Goal: Task Accomplishment & Management: Manage account settings

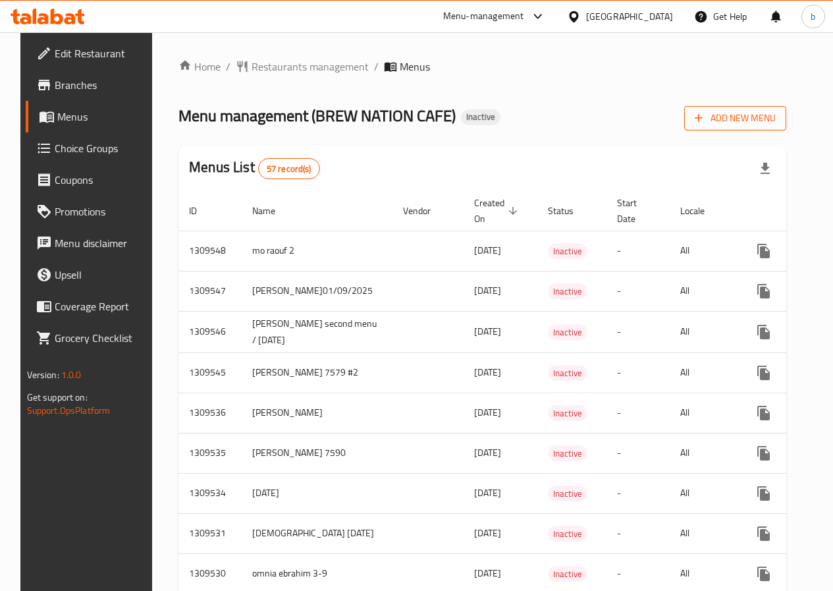
click at [758, 107] on button "Add New Menu" at bounding box center [735, 118] width 102 height 24
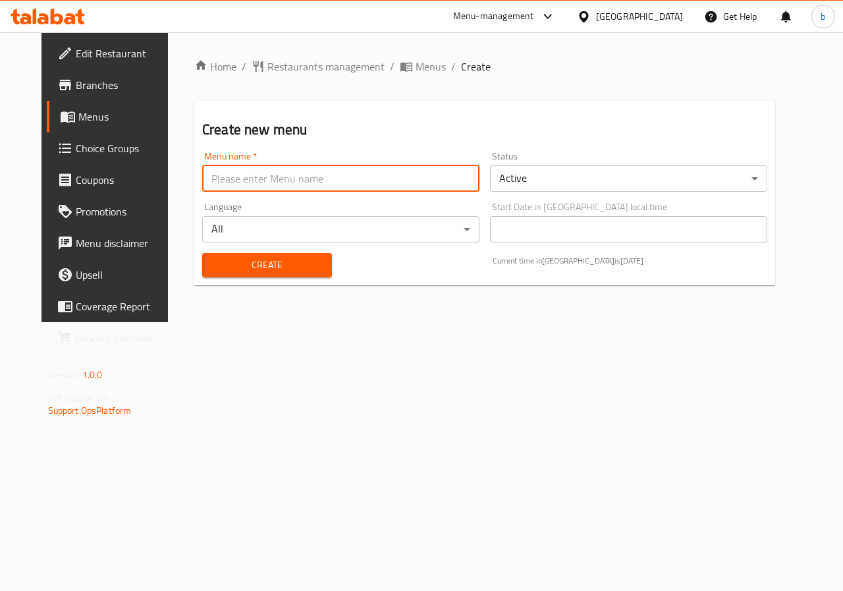
click at [336, 169] on input "text" at bounding box center [340, 178] width 277 height 26
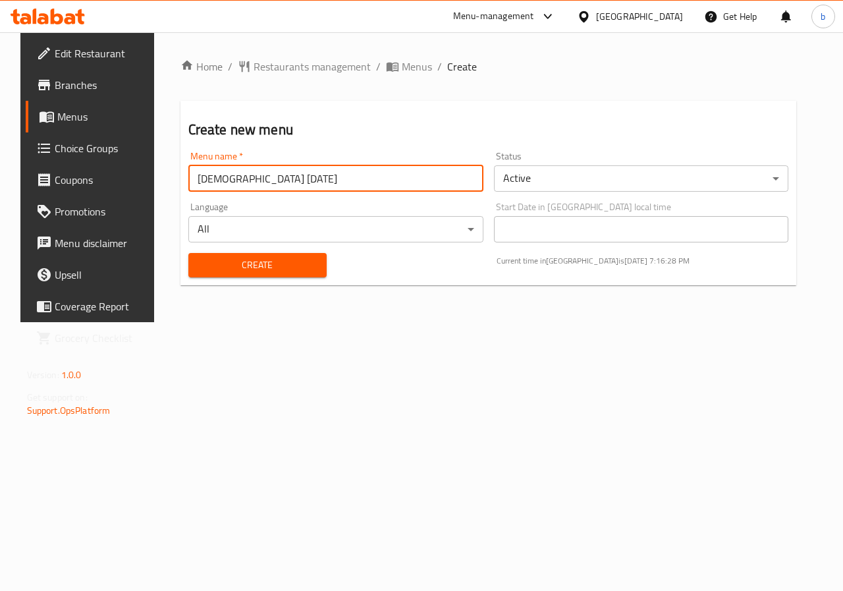
click at [188, 185] on input "[DEMOGRAPHIC_DATA] [DATE]" at bounding box center [335, 178] width 295 height 26
click at [192, 178] on input "second [DEMOGRAPHIC_DATA] [DATE]" at bounding box center [335, 178] width 295 height 26
drag, startPoint x: 192, startPoint y: 178, endPoint x: 385, endPoint y: 167, distance: 193.9
click at [385, 167] on input "second [DEMOGRAPHIC_DATA] [DATE]" at bounding box center [335, 178] width 295 height 26
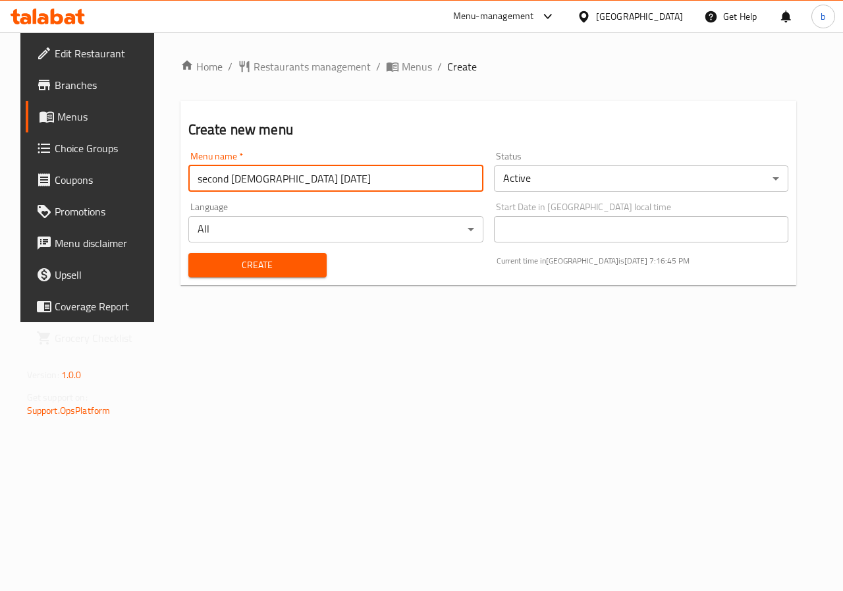
type input "second [DEMOGRAPHIC_DATA] [DATE]"
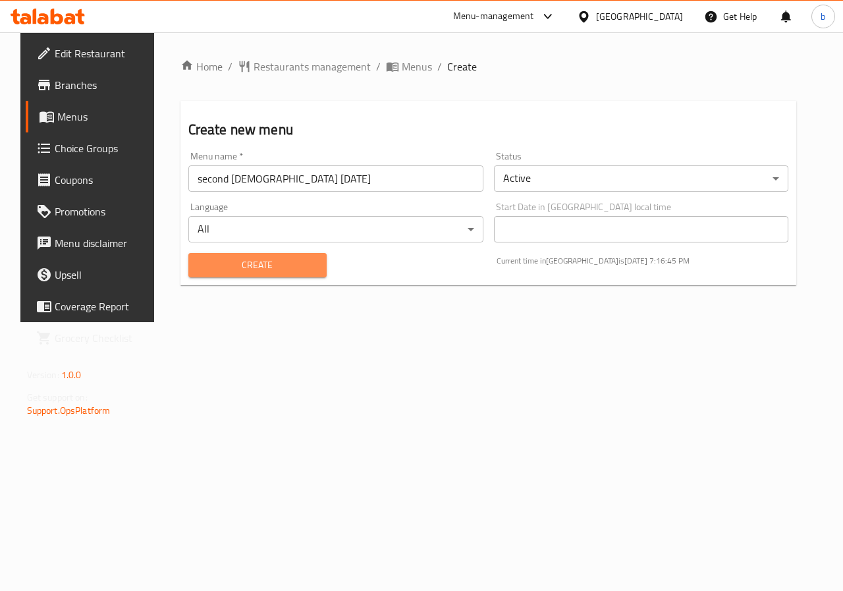
click at [286, 263] on span "Create" at bounding box center [257, 265] width 117 height 16
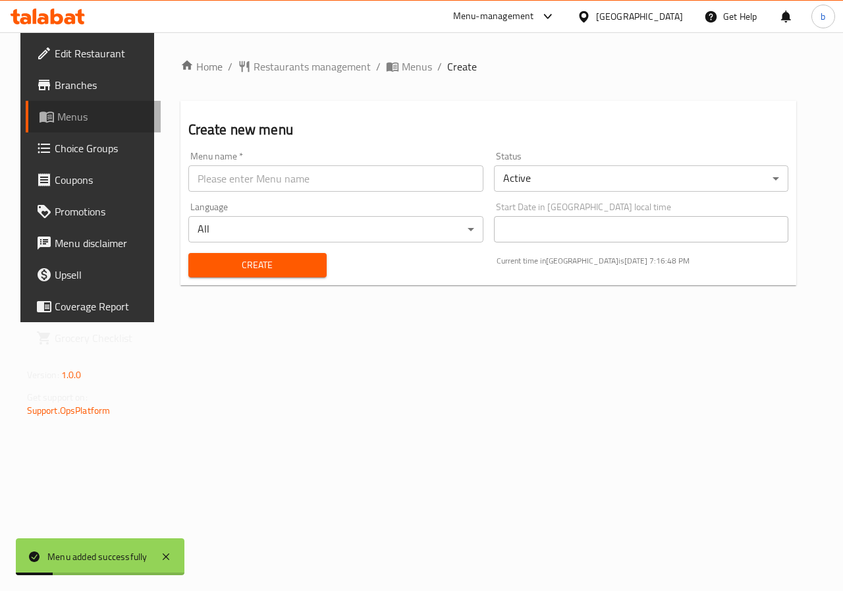
click at [82, 113] on span "Menus" at bounding box center [104, 117] width 94 height 16
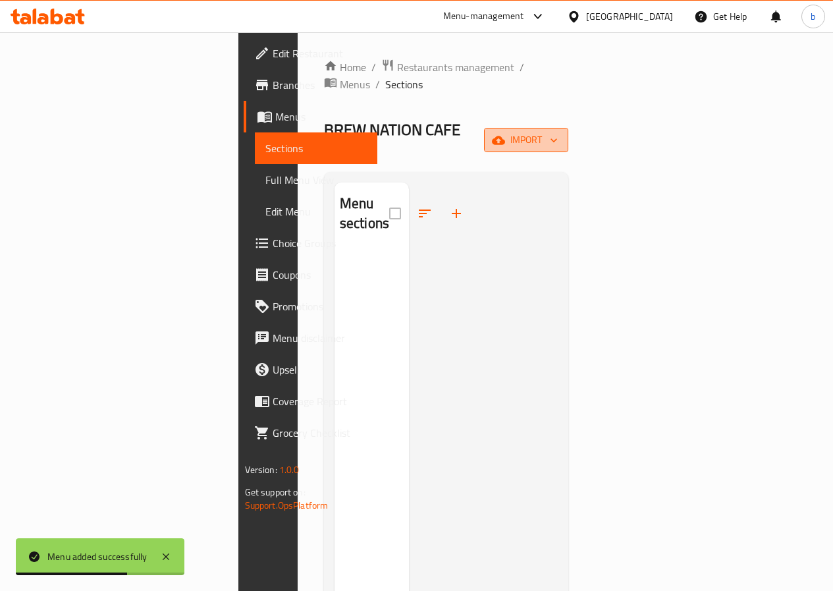
click at [558, 132] on span "import" at bounding box center [526, 140] width 63 height 16
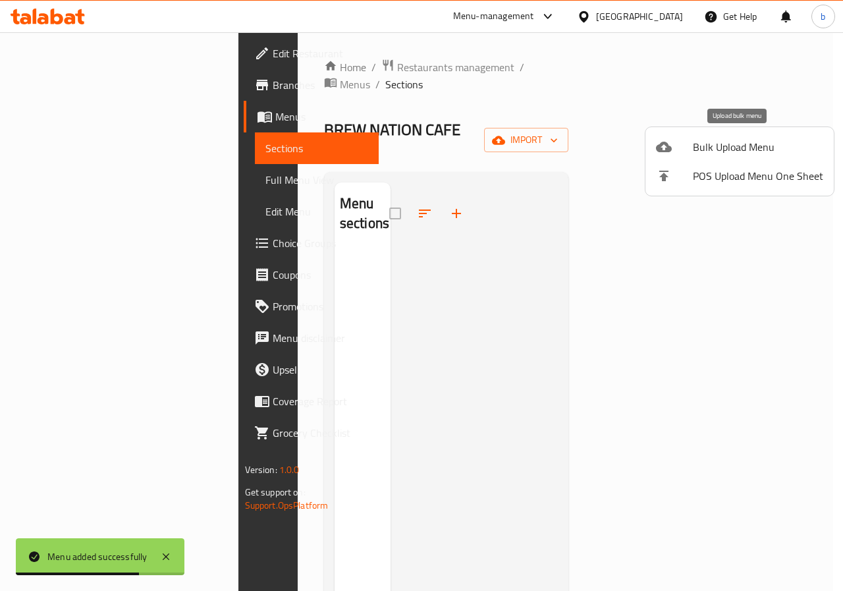
click at [753, 148] on span "Bulk Upload Menu" at bounding box center [758, 147] width 130 height 16
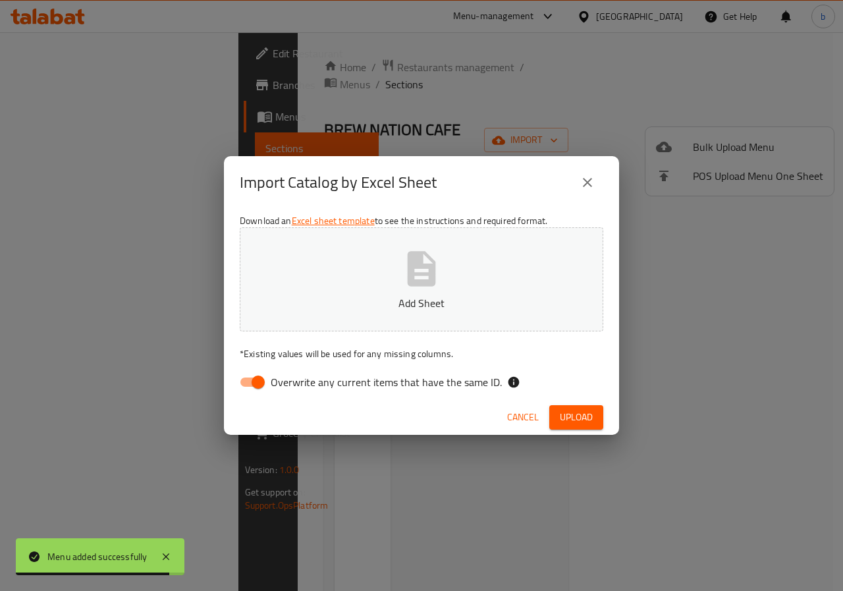
click at [298, 376] on span "Overwrite any current items that have the same ID." at bounding box center [386, 382] width 231 height 16
click at [296, 376] on input "Overwrite any current items that have the same ID." at bounding box center [258, 381] width 75 height 25
checkbox input "false"
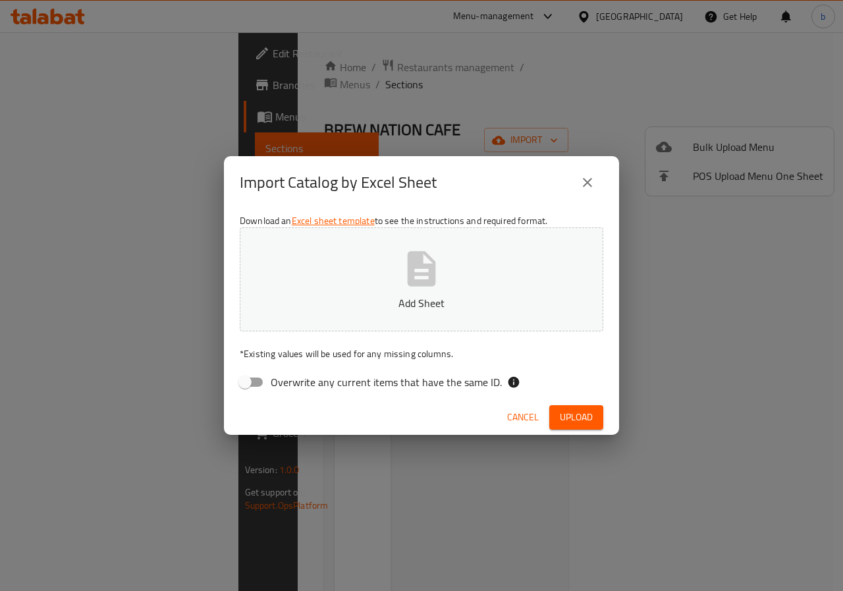
click at [459, 286] on button "Add Sheet" at bounding box center [422, 279] width 364 height 104
click at [563, 424] on span "Upload" at bounding box center [576, 417] width 33 height 16
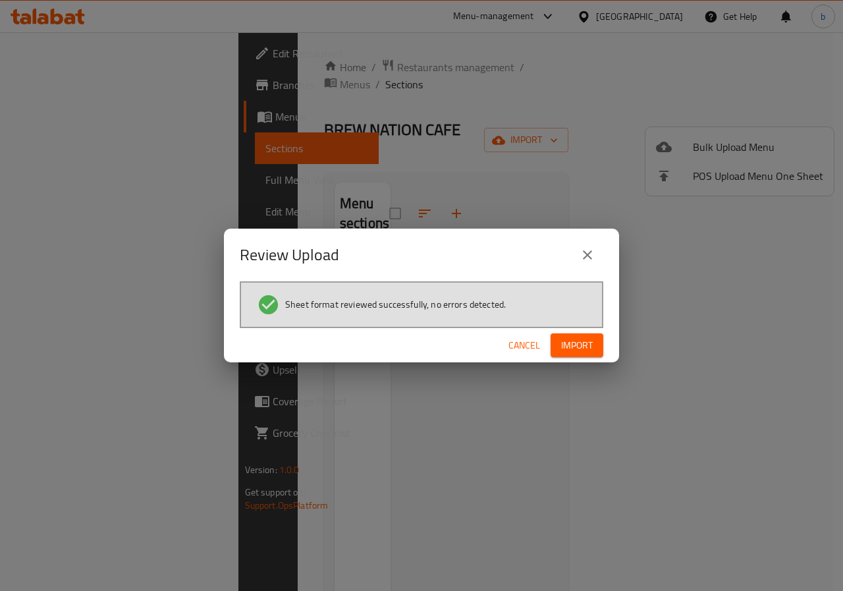
click at [569, 352] on span "Import" at bounding box center [577, 345] width 32 height 16
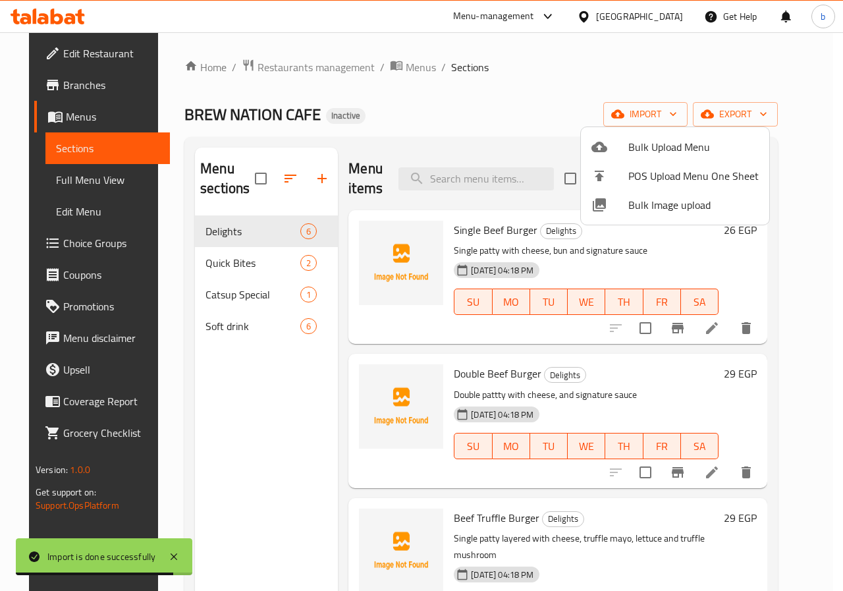
click at [659, 250] on div at bounding box center [421, 295] width 843 height 591
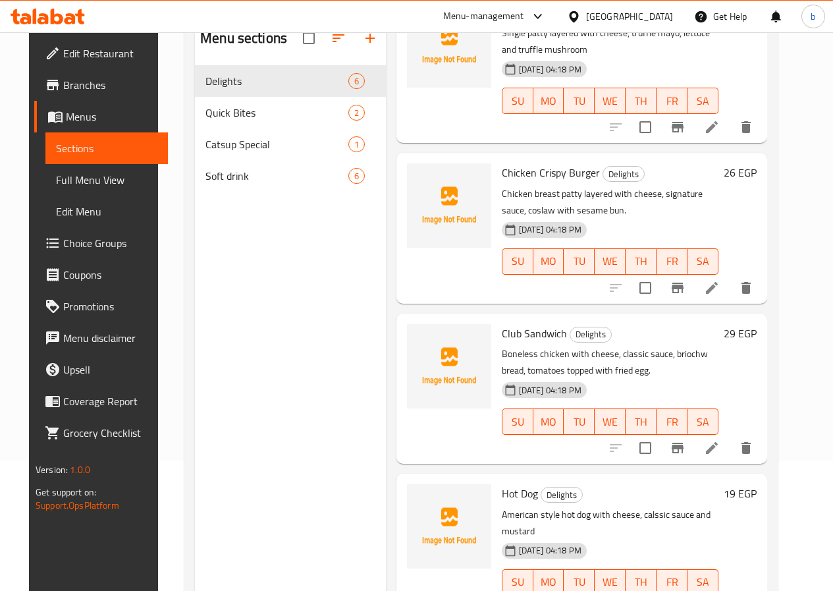
scroll to position [132, 0]
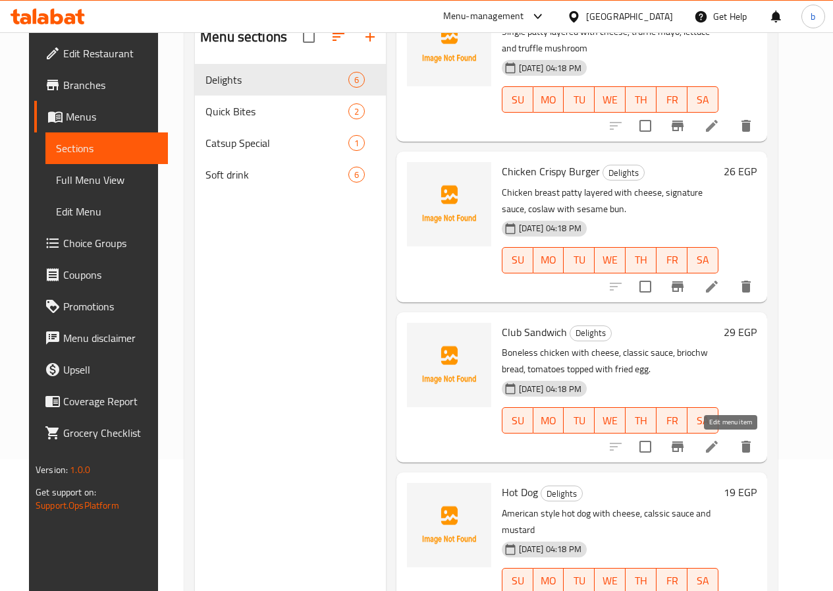
click at [720, 450] on icon at bounding box center [712, 447] width 16 height 16
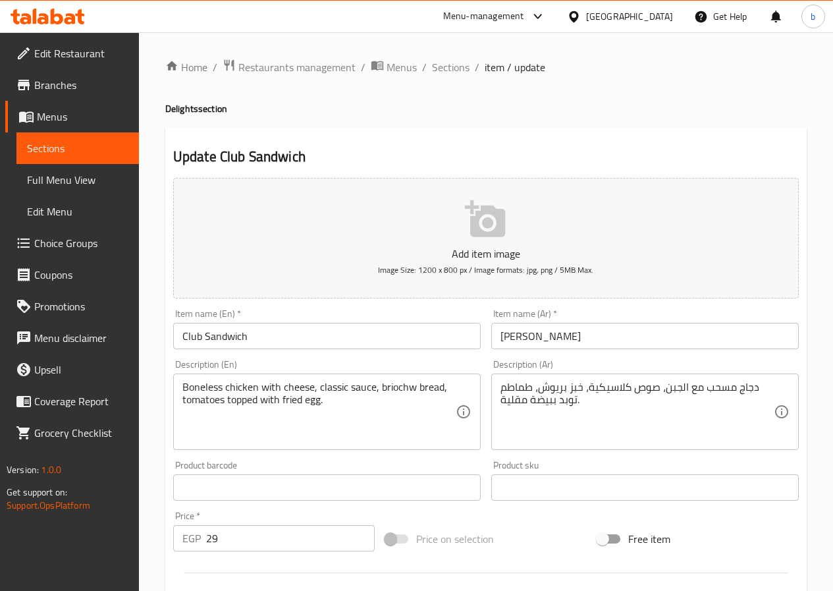
click at [86, 151] on span "Sections" at bounding box center [77, 148] width 101 height 16
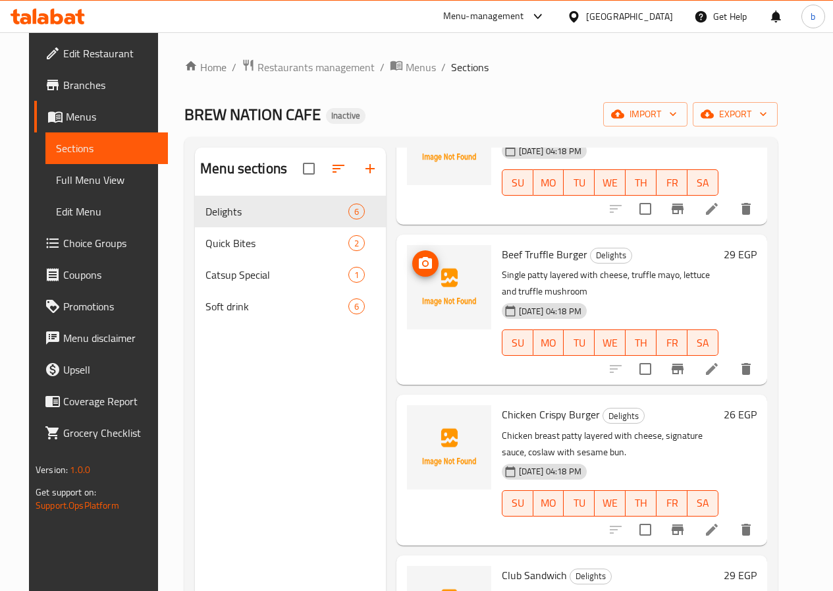
scroll to position [375, 0]
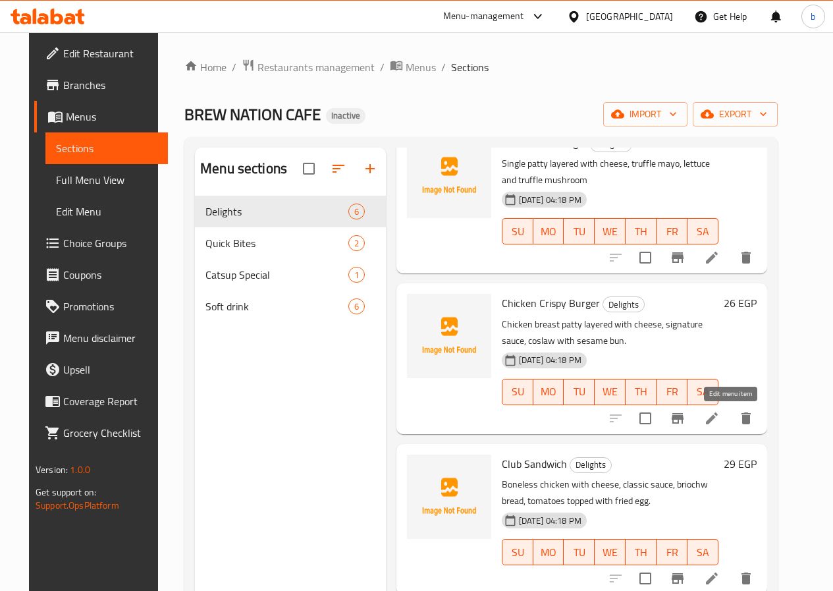
click at [720, 412] on icon at bounding box center [712, 418] width 16 height 16
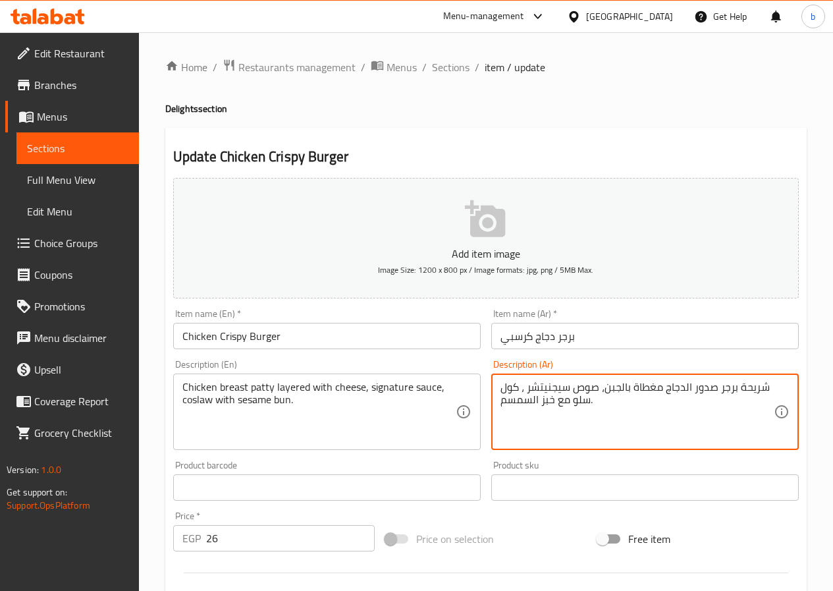
click at [546, 404] on textarea "شريحة برجر صدور الدجاج مغطاة بالجبن، صوص سيجنيتشر ، كول سلو مع خبز السمسم." at bounding box center [637, 412] width 273 height 63
click at [559, 404] on textarea "شريحة برجر صدور الدجاج مغطاة بالجبن، صوص سيجنيتشر ، كول سلو مع خبز السمسم." at bounding box center [637, 412] width 273 height 63
click at [545, 398] on textarea "شريحة برجر صدور الدجاج مغطاة بالجبن، صوص سيجنيتشر ، كول سلو مع خبز السمسم." at bounding box center [637, 412] width 273 height 63
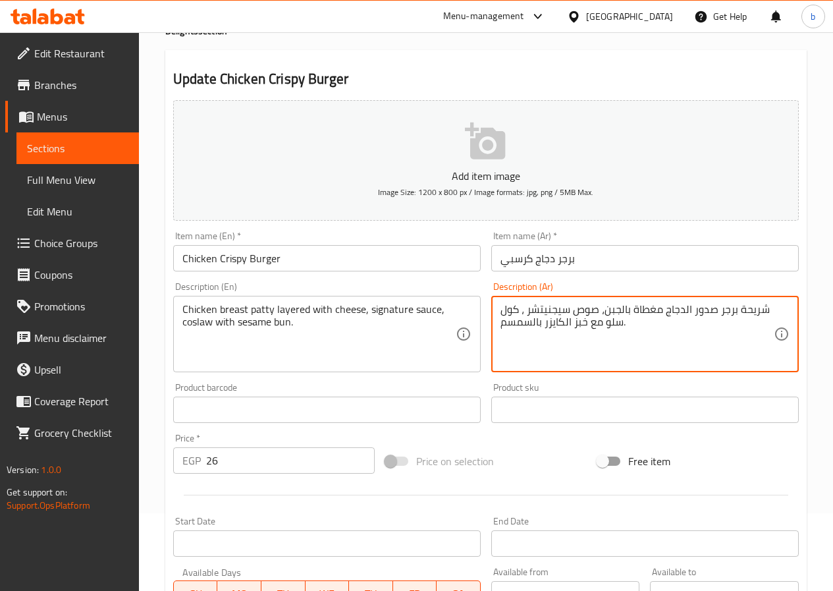
scroll to position [329, 0]
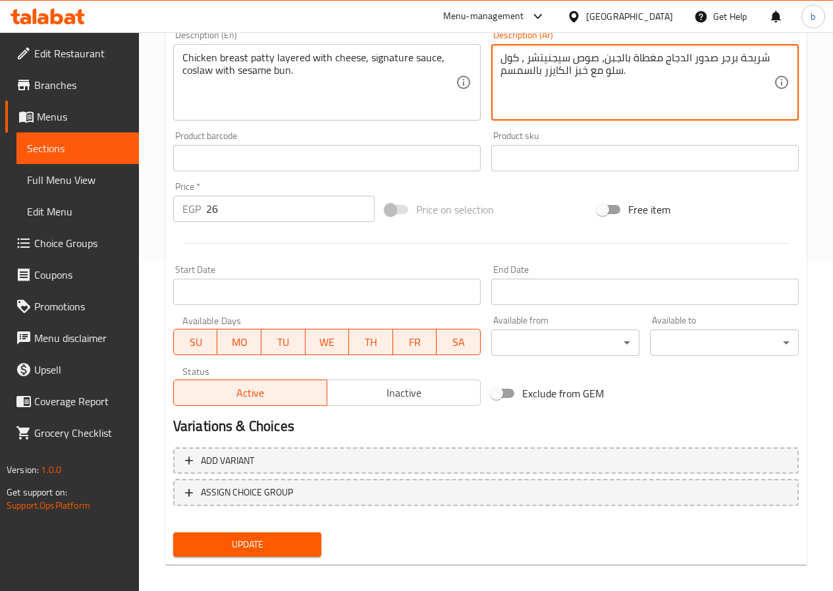
type textarea "شريحة برجر صدور الدجاج مغطاة بالجبن، صوص سيجنيتشر ، كول سلو مع خبز الكايزر بالس…"
click at [292, 547] on span "Update" at bounding box center [248, 544] width 128 height 16
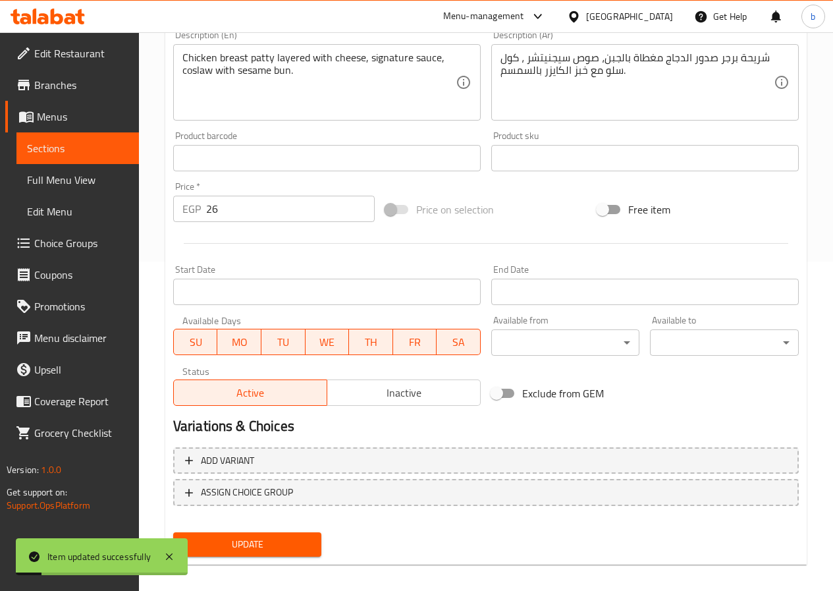
click at [88, 153] on span "Sections" at bounding box center [77, 148] width 101 height 16
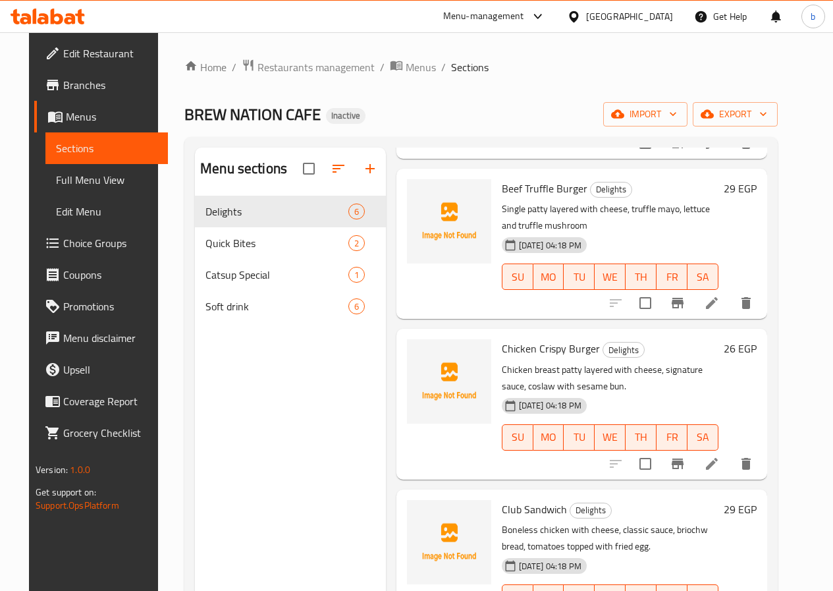
scroll to position [375, 0]
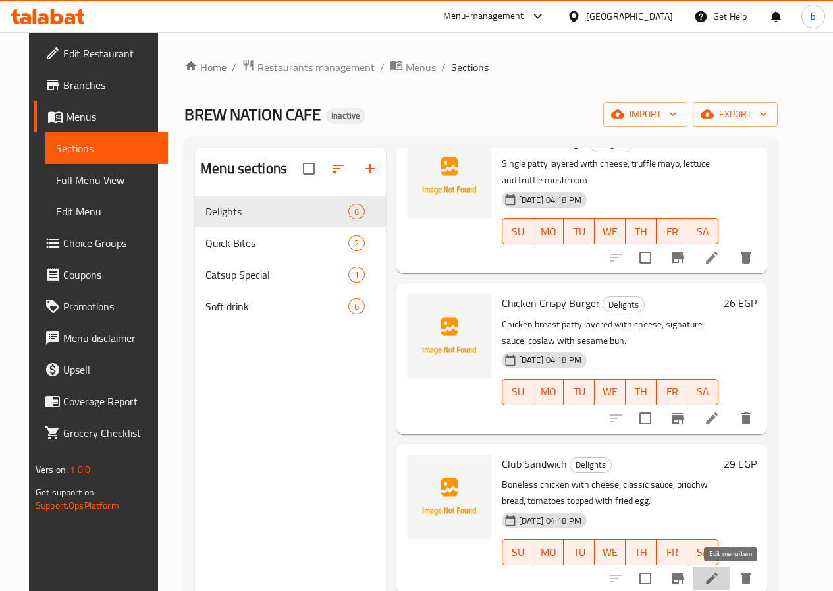
click at [718, 580] on icon at bounding box center [712, 578] width 12 height 12
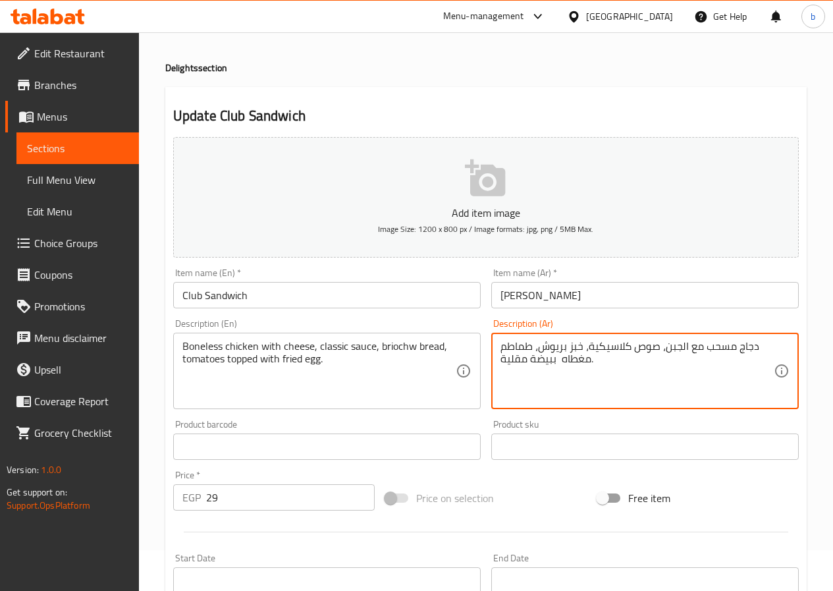
scroll to position [329, 0]
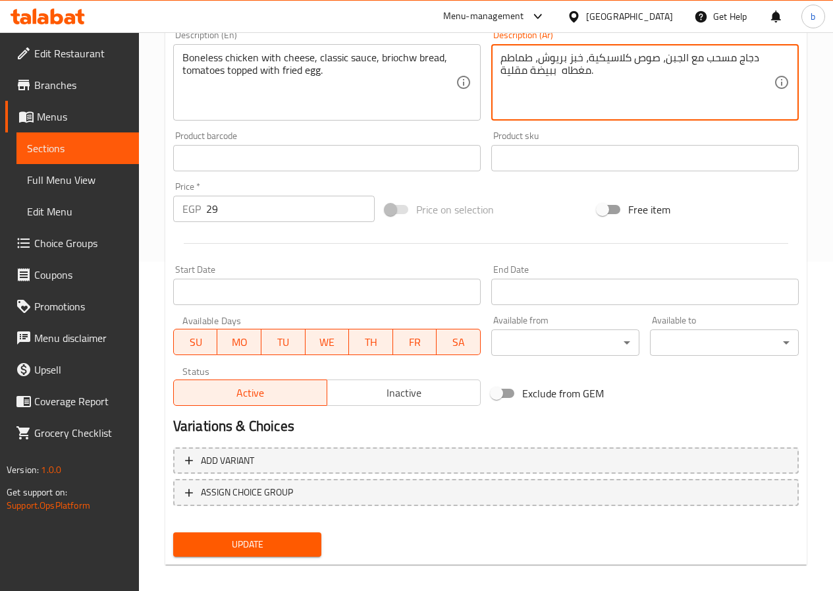
type textarea "دجاج مسحب مع الجبن، صوص كلاسيكية، خبز بريوش، طماطم مغطاه ببيضة مقلية."
click at [232, 534] on button "Update" at bounding box center [247, 544] width 149 height 24
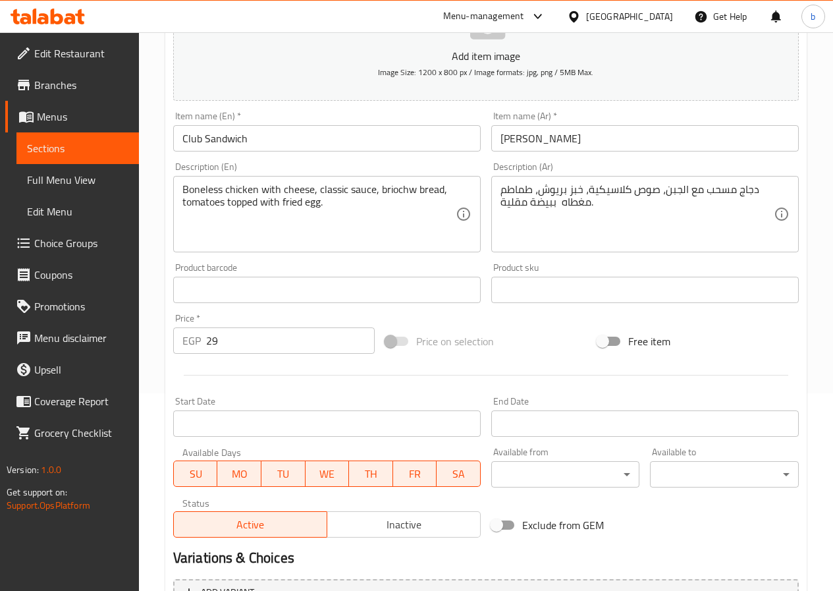
scroll to position [340, 0]
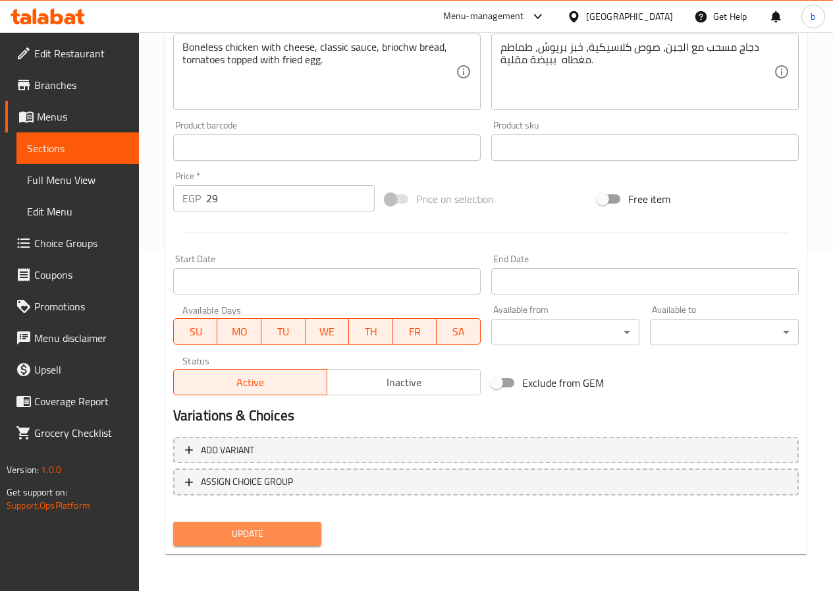
click at [265, 537] on span "Update" at bounding box center [248, 534] width 128 height 16
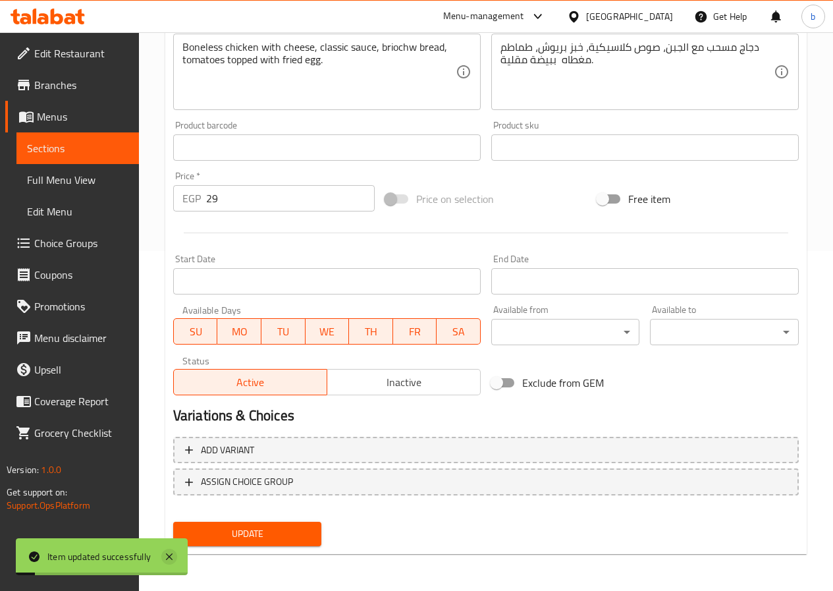
click at [167, 558] on icon at bounding box center [169, 557] width 16 height 16
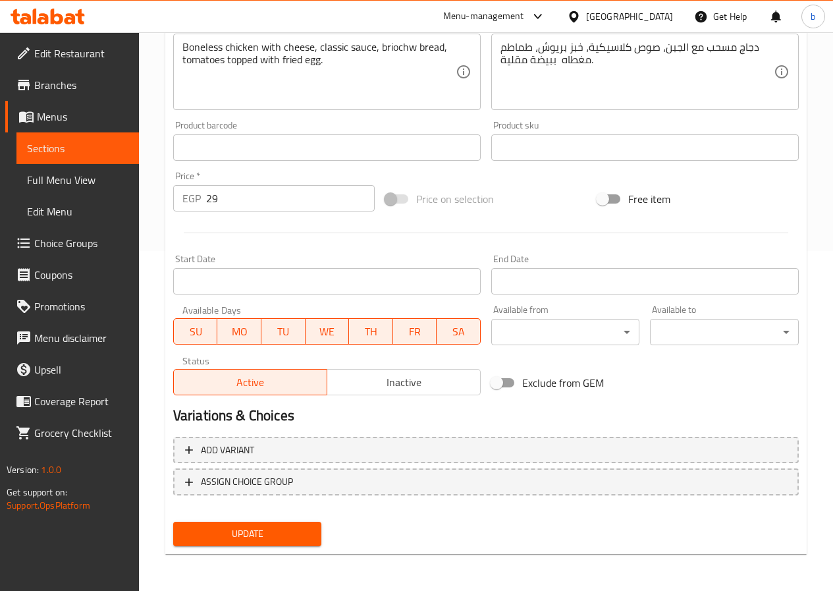
scroll to position [0, 0]
